Goal: Task Accomplishment & Management: Manage account settings

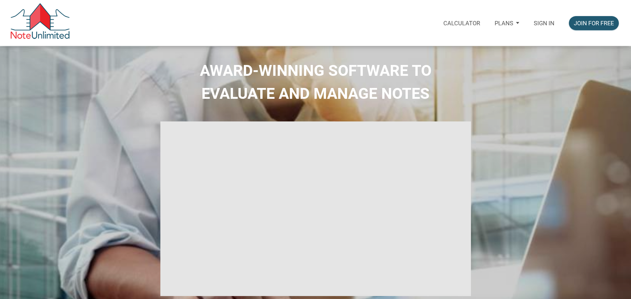
select select
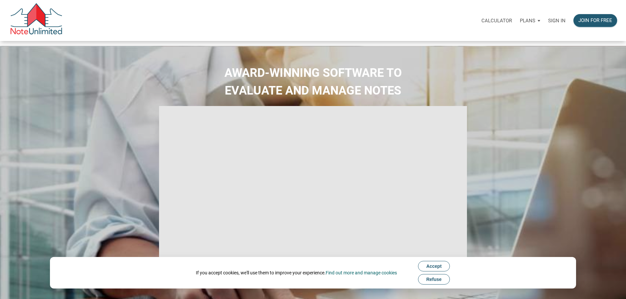
type input "Introduction to new features"
select select
click at [548, 23] on p "Sign in" at bounding box center [556, 21] width 17 height 6
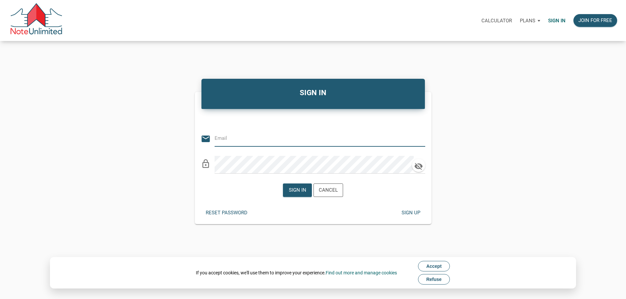
type input "Keith@benchmark-tax.com"
click at [293, 192] on div "Sign in" at bounding box center [297, 191] width 17 height 8
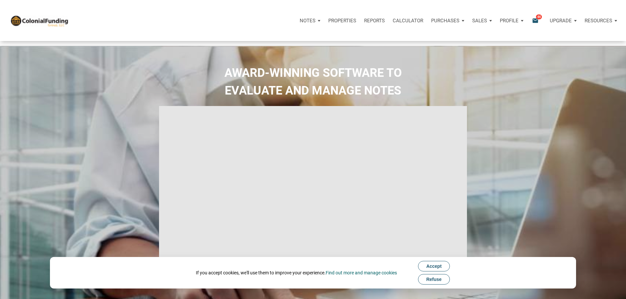
type input "Introduction to new features"
select select
click at [531, 23] on icon "email" at bounding box center [535, 21] width 8 height 8
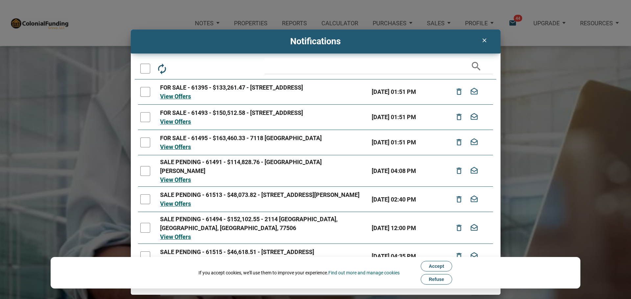
click at [187, 95] on link "View Offers" at bounding box center [175, 96] width 31 height 7
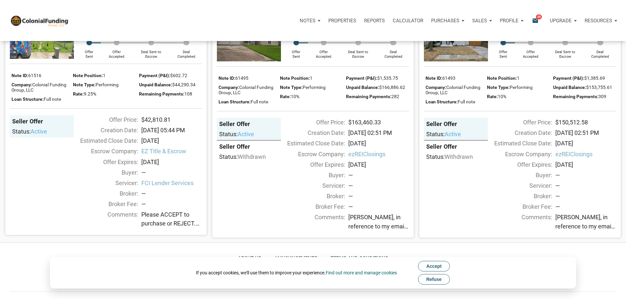
scroll to position [329, 0]
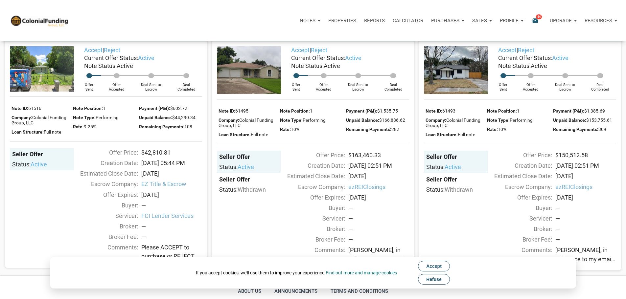
click at [458, 94] on img at bounding box center [456, 70] width 64 height 48
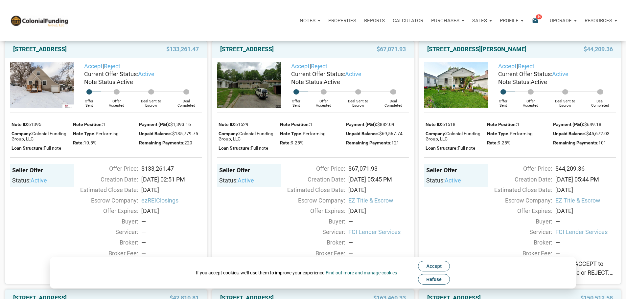
scroll to position [0, 0]
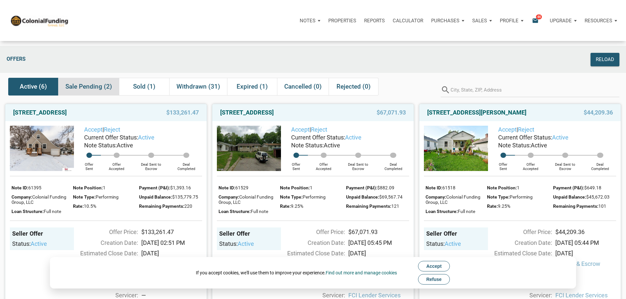
click at [91, 90] on span "Sale Pending (2)" at bounding box center [88, 87] width 47 height 8
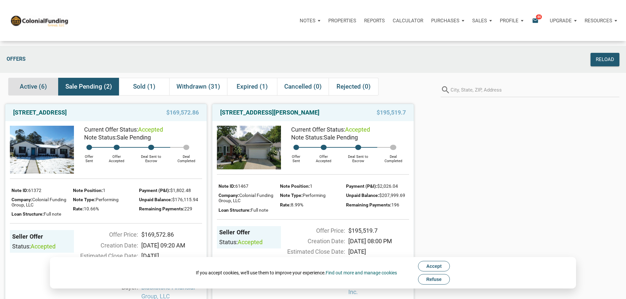
click at [35, 89] on span "Active (6)" at bounding box center [33, 87] width 27 height 8
